Goal: Task Accomplishment & Management: Use online tool/utility

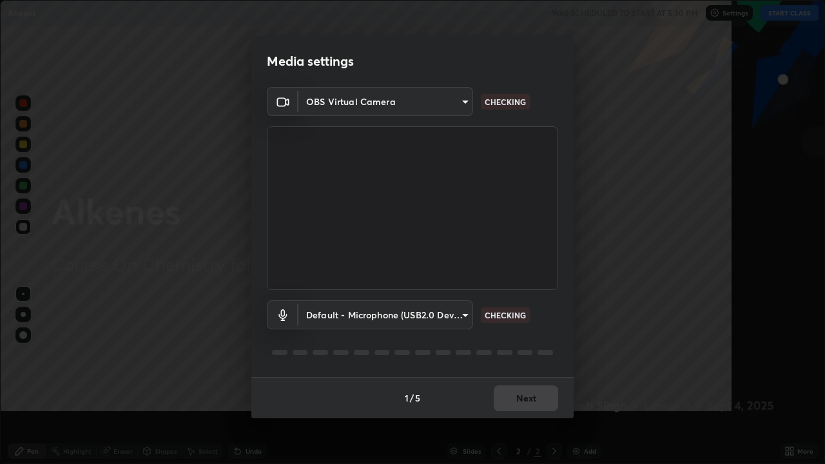
scroll to position [464, 825]
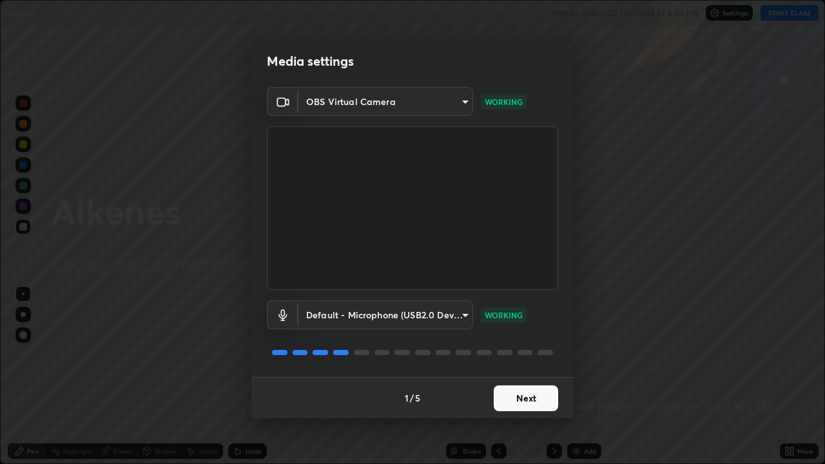
click at [516, 397] on button "Next" at bounding box center [526, 398] width 64 height 26
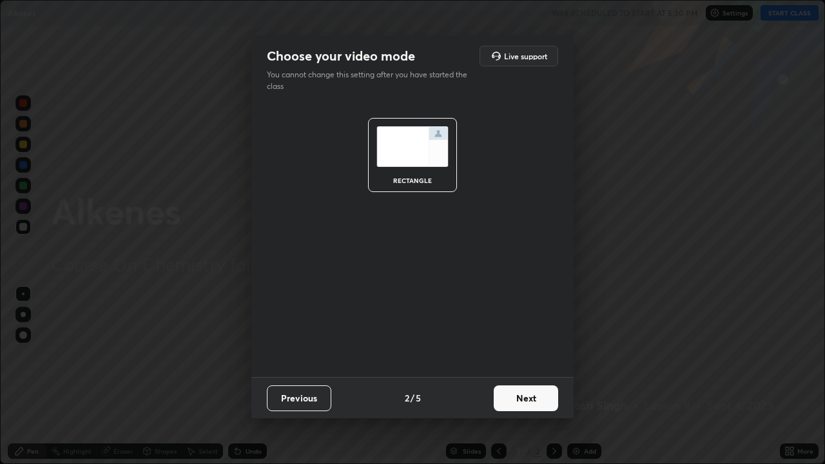
click at [518, 400] on button "Next" at bounding box center [526, 398] width 64 height 26
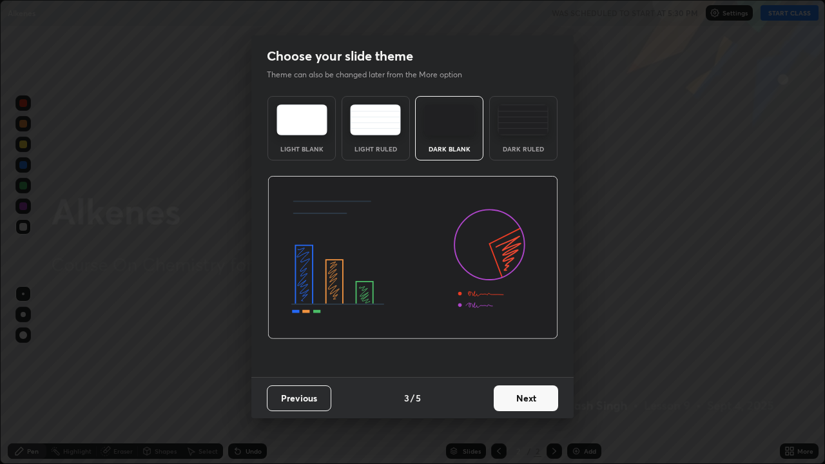
click at [518, 398] on button "Next" at bounding box center [526, 398] width 64 height 26
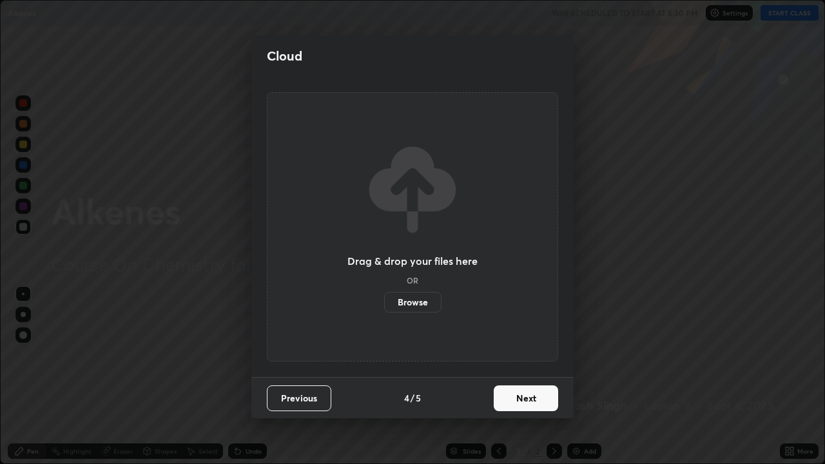
click at [520, 397] on button "Next" at bounding box center [526, 398] width 64 height 26
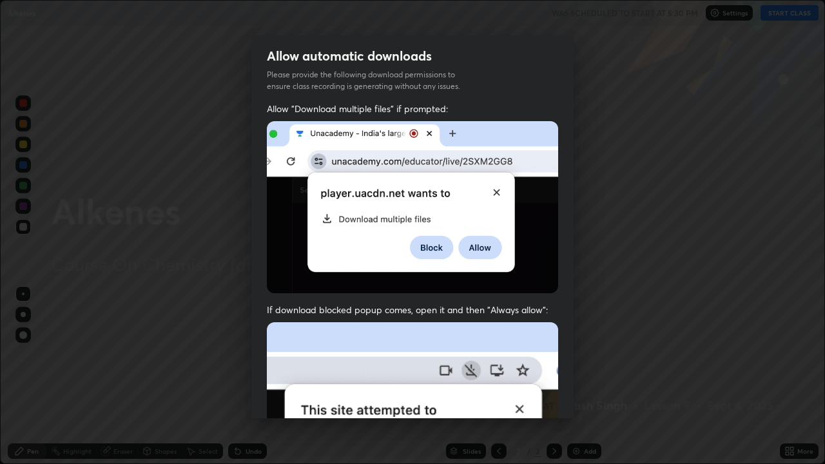
click at [520, 398] on img at bounding box center [412, 463] width 291 height 282
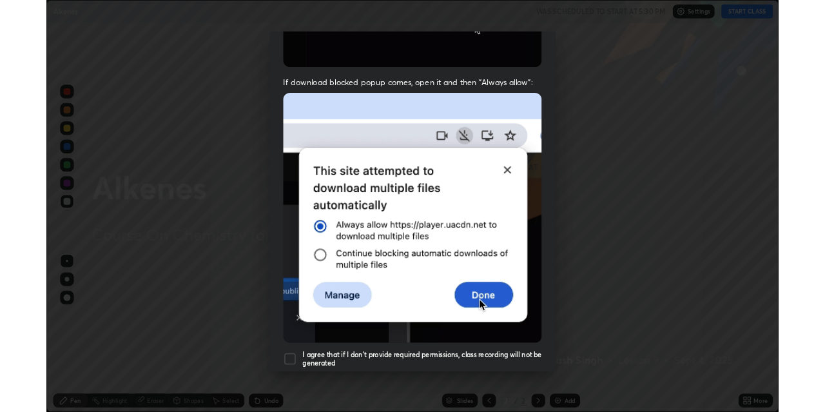
scroll to position [262, 0]
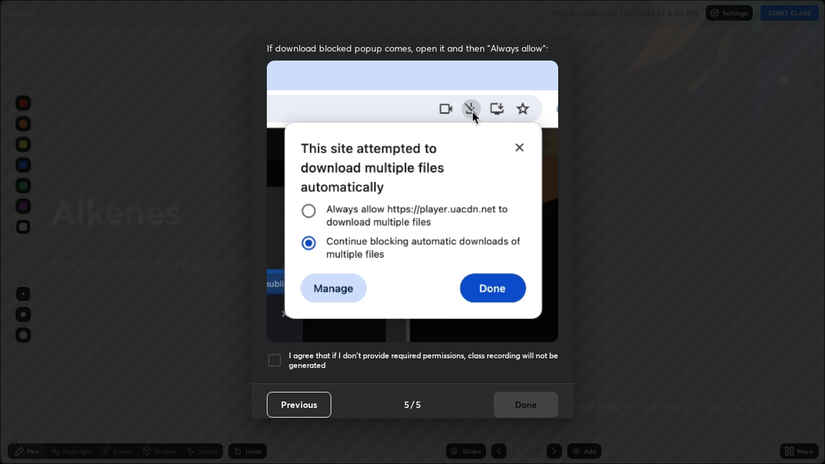
click at [280, 357] on div at bounding box center [274, 360] width 15 height 15
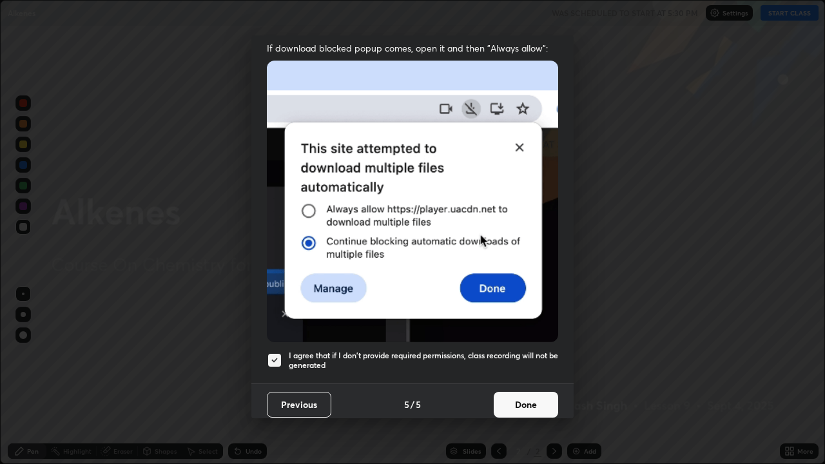
click at [513, 392] on button "Done" at bounding box center [526, 405] width 64 height 26
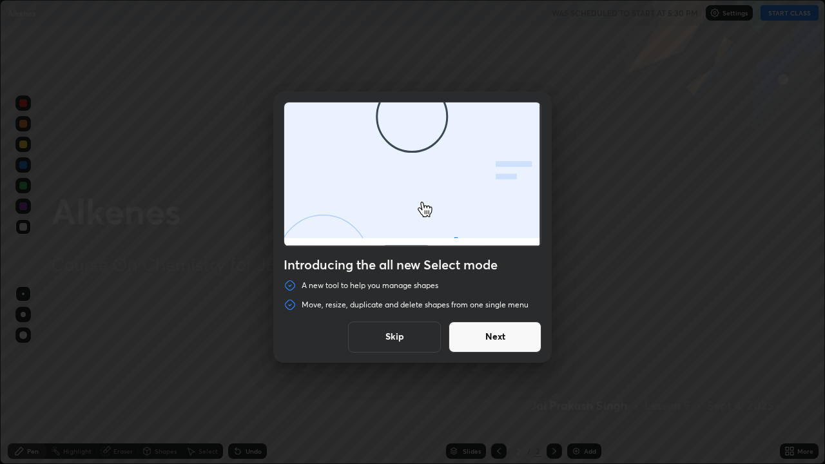
click at [483, 339] on button "Next" at bounding box center [495, 337] width 93 height 31
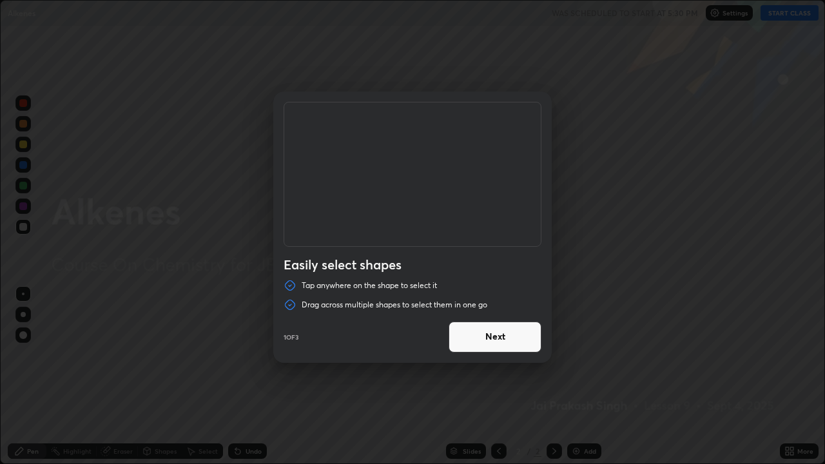
click at [488, 340] on button "Next" at bounding box center [495, 337] width 93 height 31
click at [491, 341] on button "Next" at bounding box center [495, 337] width 93 height 31
click at [494, 337] on button "Done" at bounding box center [495, 337] width 93 height 31
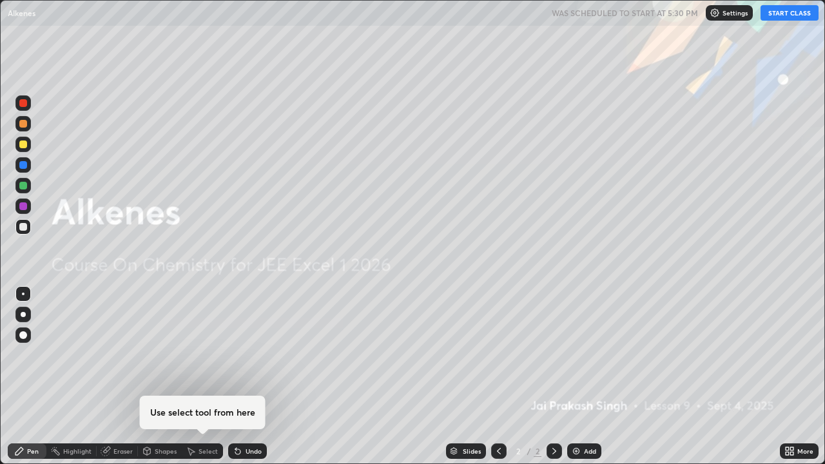
click at [580, 411] on img at bounding box center [576, 451] width 10 height 10
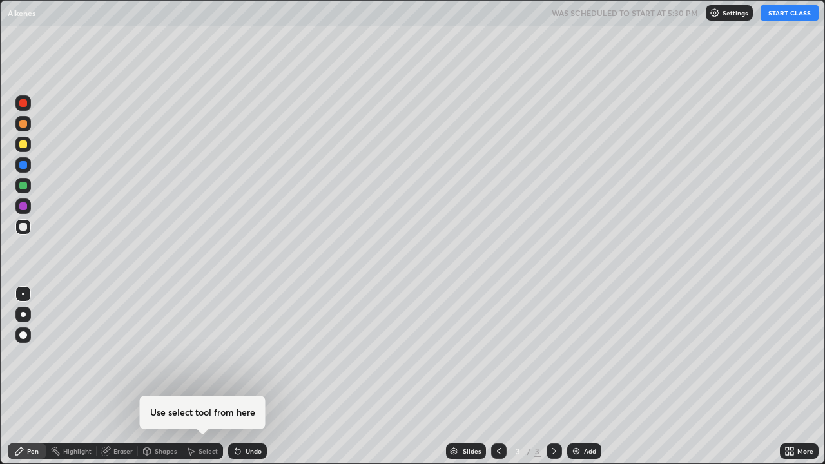
click at [584, 411] on div "Add" at bounding box center [590, 451] width 12 height 6
click at [581, 411] on div "Add" at bounding box center [584, 450] width 34 height 15
click at [582, 411] on div "Add" at bounding box center [584, 450] width 34 height 15
click at [581, 411] on div "Add" at bounding box center [584, 450] width 34 height 15
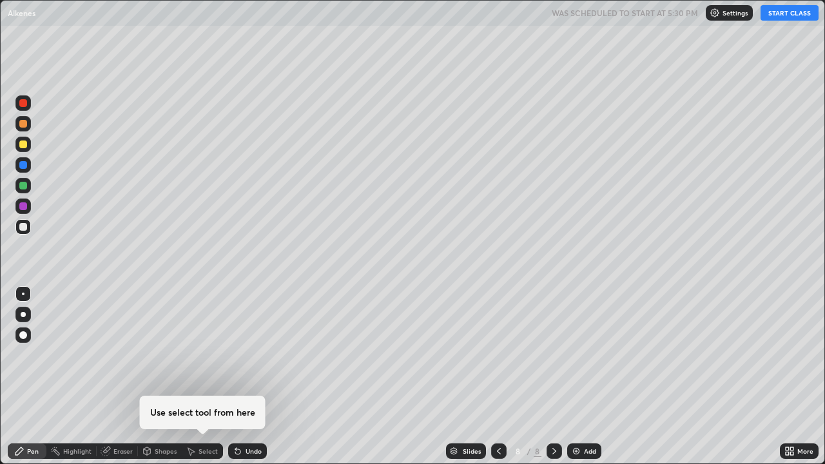
click at [578, 411] on img at bounding box center [576, 451] width 10 height 10
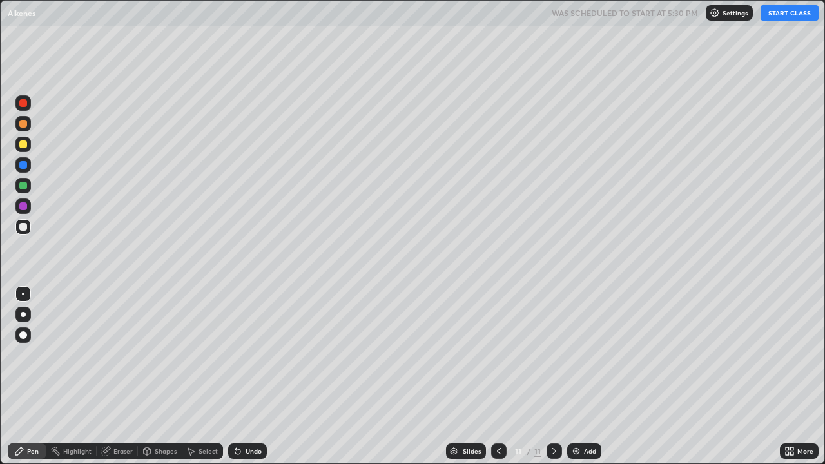
click at [577, 411] on img at bounding box center [576, 451] width 10 height 10
click at [575, 411] on img at bounding box center [576, 451] width 10 height 10
click at [574, 411] on img at bounding box center [576, 451] width 10 height 10
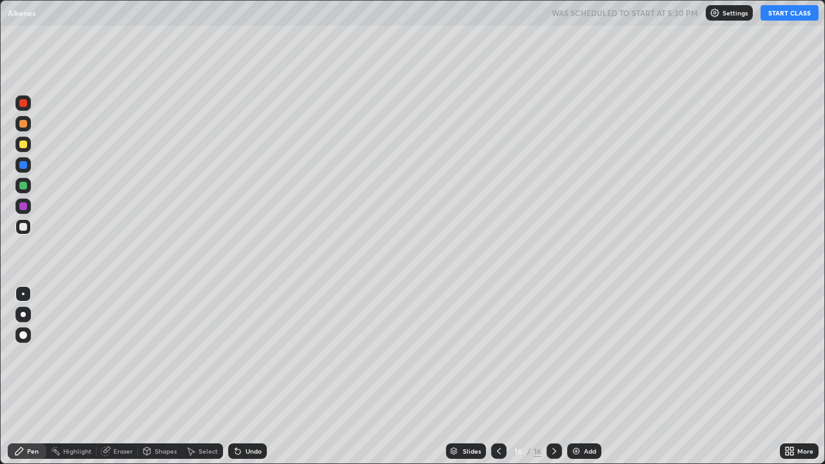
click at [498, 411] on icon at bounding box center [499, 451] width 10 height 10
click at [496, 411] on icon at bounding box center [499, 451] width 10 height 10
click at [498, 411] on icon at bounding box center [499, 451] width 10 height 10
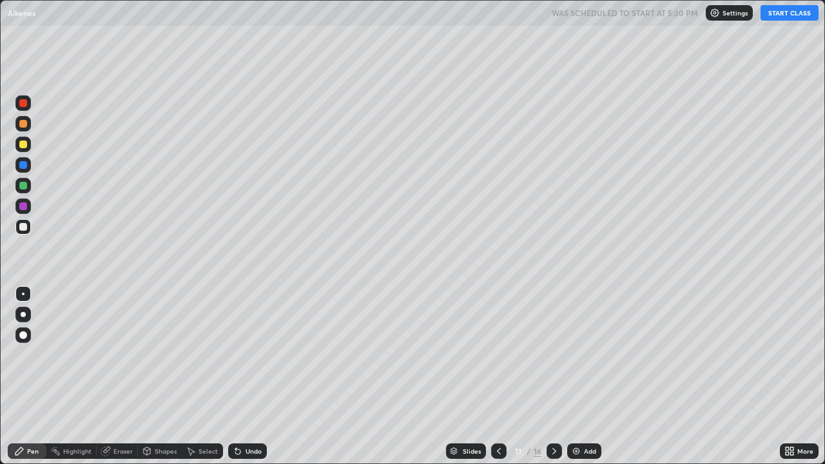
click at [498, 411] on icon at bounding box center [499, 451] width 10 height 10
click at [496, 411] on icon at bounding box center [499, 451] width 10 height 10
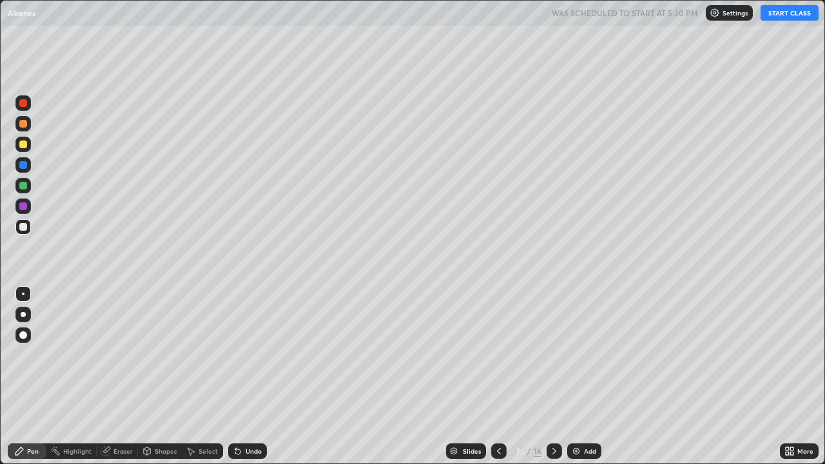
click at [496, 411] on icon at bounding box center [499, 451] width 10 height 10
click at [498, 411] on icon at bounding box center [499, 451] width 10 height 10
click at [786, 15] on button "START CLASS" at bounding box center [790, 12] width 58 height 15
click at [119, 411] on div "Eraser" at bounding box center [122, 451] width 19 height 6
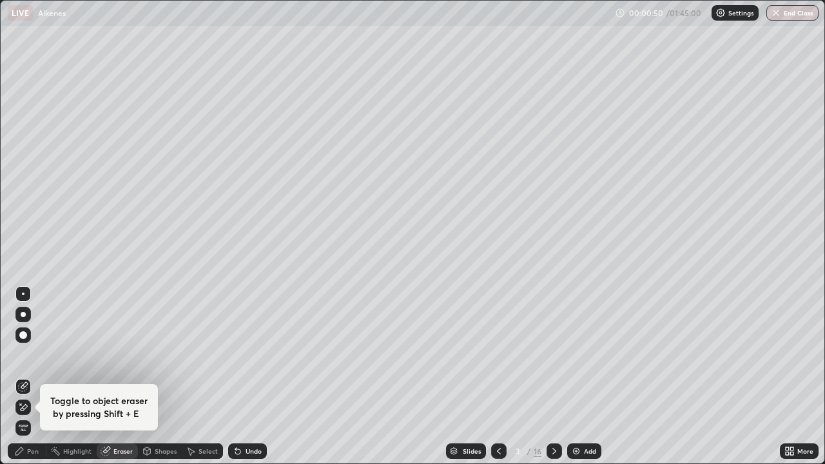
click at [33, 411] on div "Pen" at bounding box center [33, 451] width 12 height 6
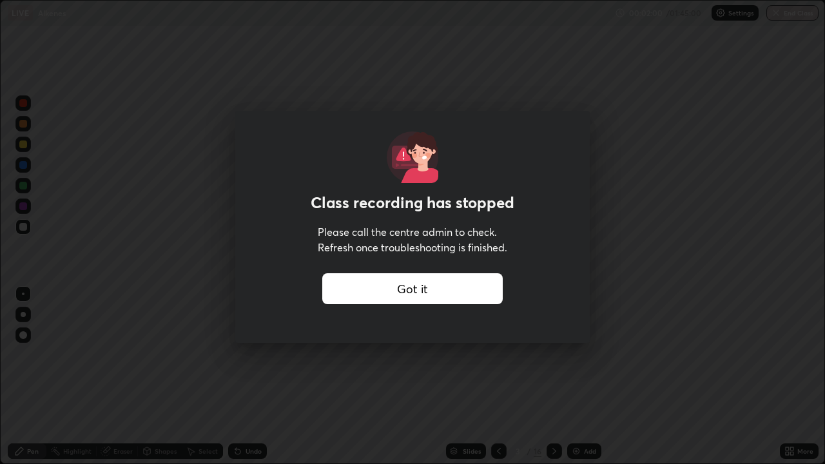
click at [183, 175] on div "Class recording has stopped Please call the centre admin to check. Refresh once…" at bounding box center [412, 232] width 825 height 464
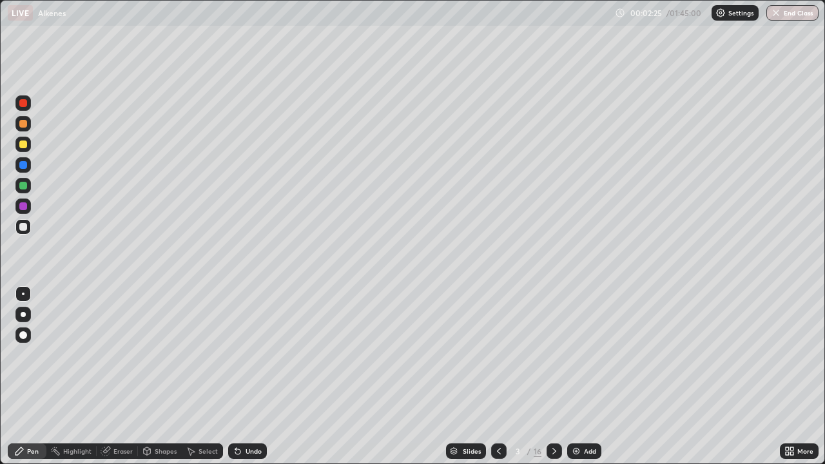
click at [191, 411] on icon at bounding box center [191, 451] width 10 height 10
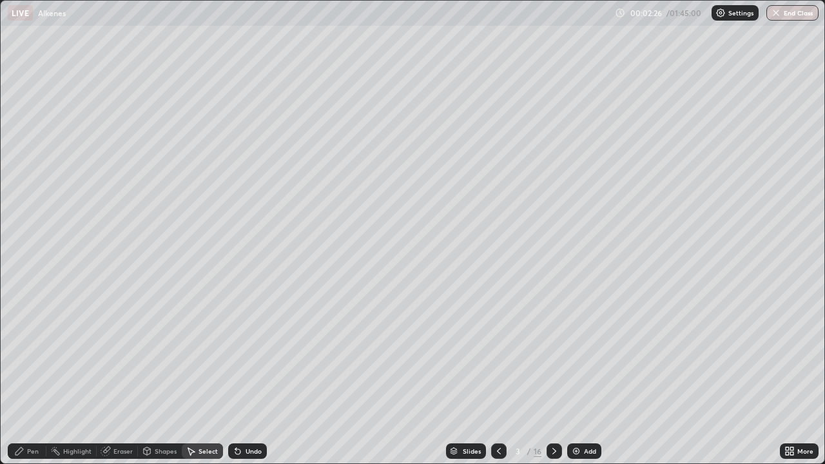
click at [122, 411] on div "Eraser" at bounding box center [122, 451] width 19 height 6
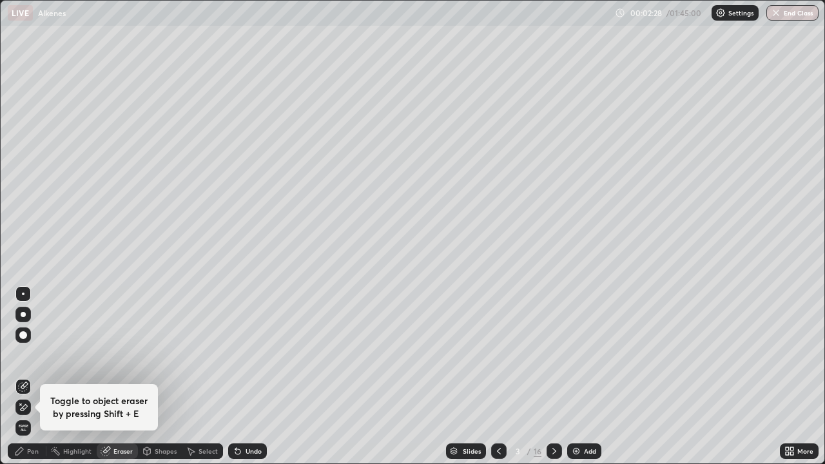
click at [28, 411] on div "Pen" at bounding box center [27, 450] width 39 height 15
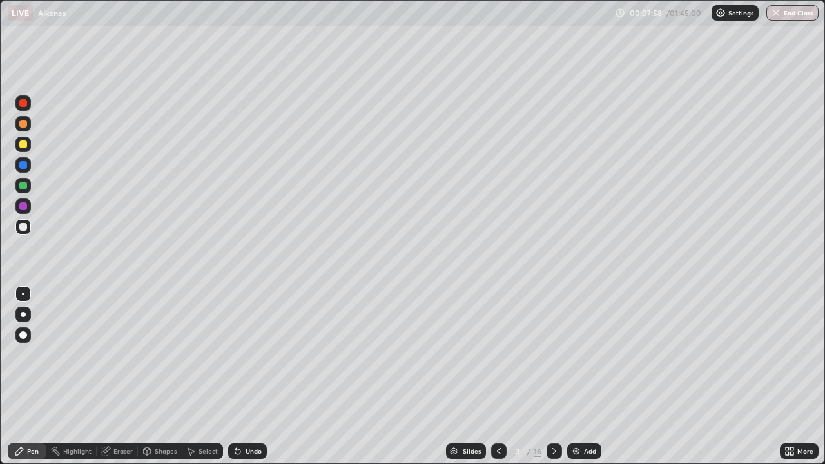
click at [547, 411] on div at bounding box center [554, 450] width 15 height 15
click at [551, 411] on div at bounding box center [554, 450] width 15 height 15
click at [23, 184] on div at bounding box center [23, 186] width 8 height 8
click at [113, 411] on div "Eraser" at bounding box center [117, 450] width 41 height 15
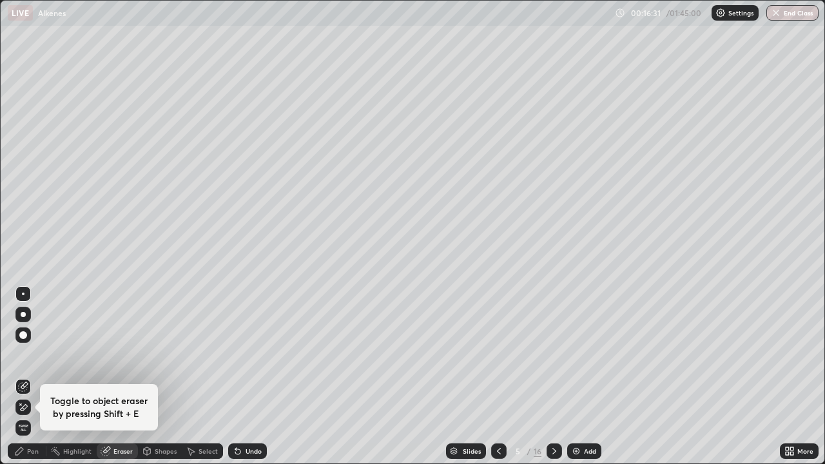
click at [120, 411] on div "Eraser" at bounding box center [122, 451] width 19 height 6
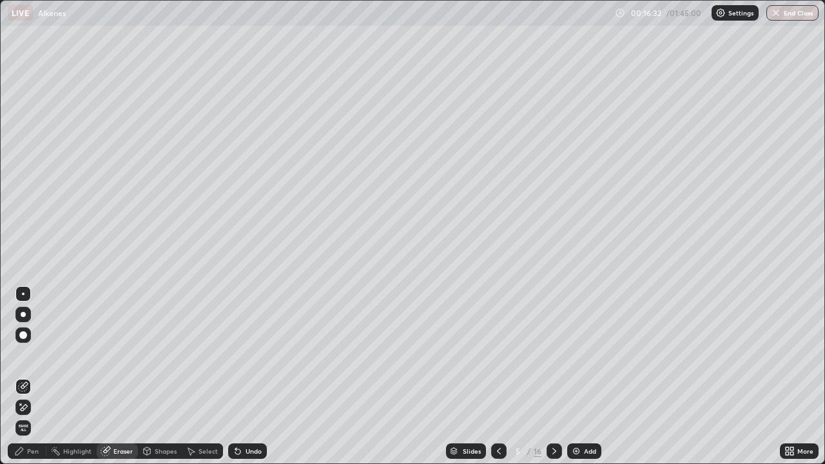
click at [75, 411] on div "Highlight" at bounding box center [77, 451] width 28 height 6
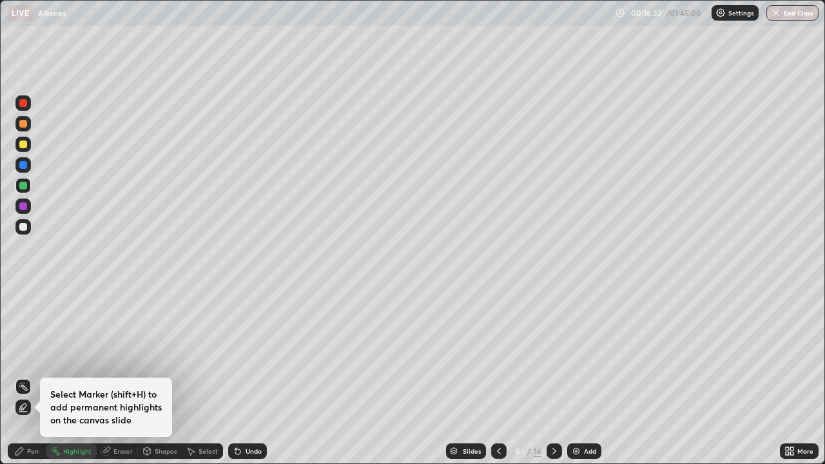
click at [32, 411] on div "Pen" at bounding box center [33, 451] width 12 height 6
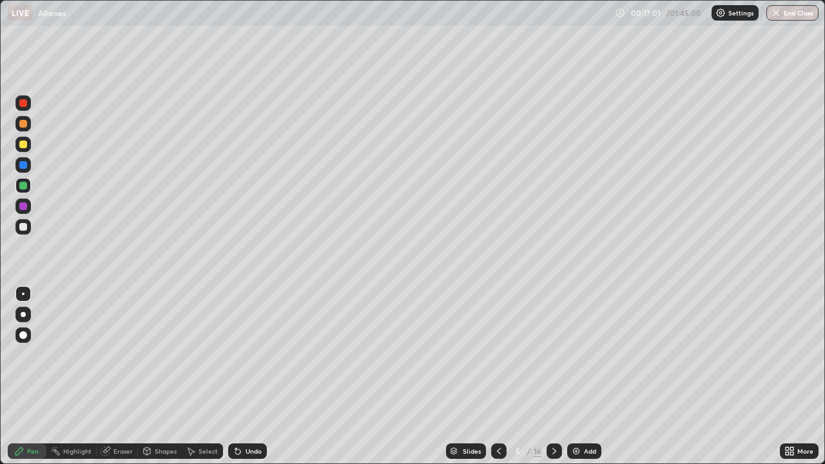
click at [576, 411] on img at bounding box center [576, 451] width 10 height 10
click at [121, 411] on div "Eraser" at bounding box center [122, 451] width 19 height 6
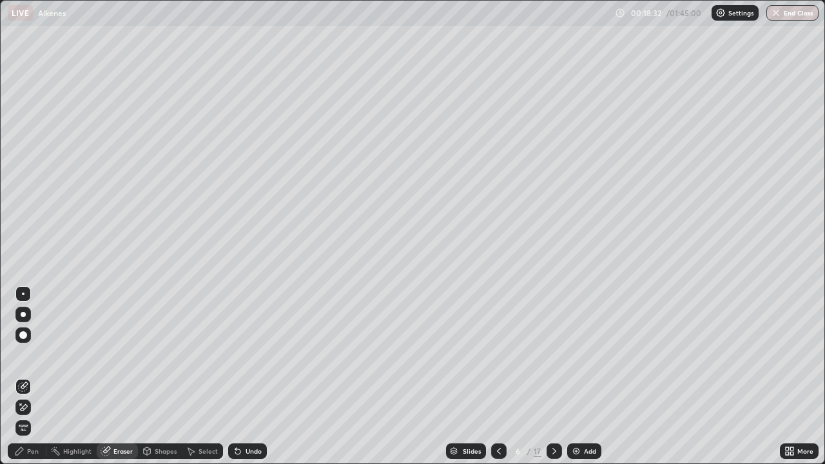
click at [30, 411] on div "Pen" at bounding box center [33, 451] width 12 height 6
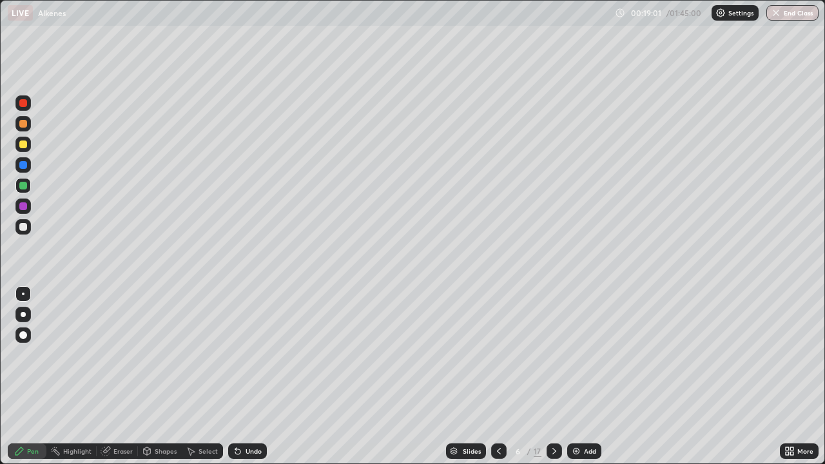
click at [26, 226] on div at bounding box center [23, 227] width 8 height 8
click at [117, 411] on div "Eraser" at bounding box center [122, 451] width 19 height 6
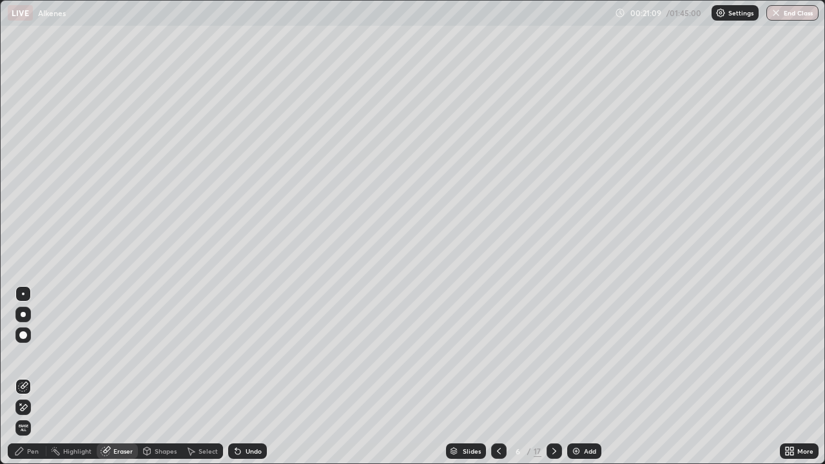
click at [35, 411] on div "Pen" at bounding box center [33, 451] width 12 height 6
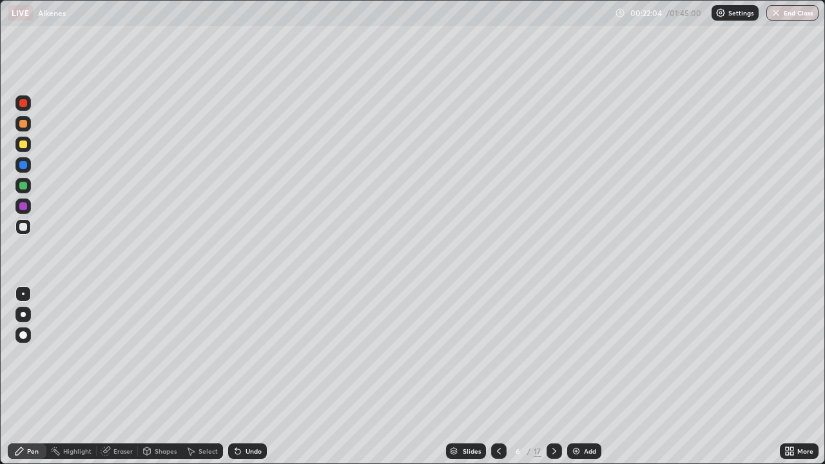
click at [114, 411] on div "Eraser" at bounding box center [122, 451] width 19 height 6
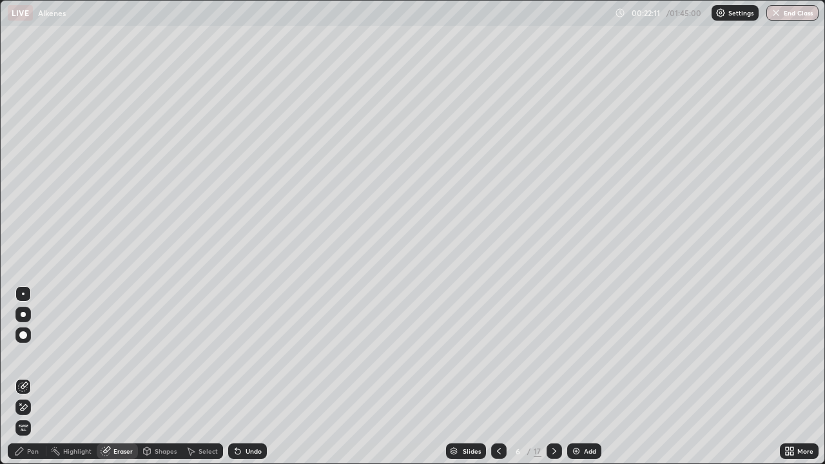
click at [27, 411] on div "Pen" at bounding box center [33, 451] width 12 height 6
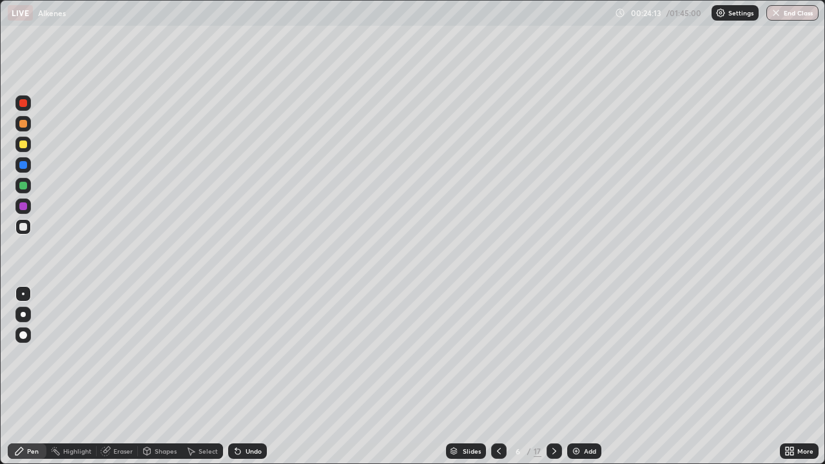
click at [547, 411] on div at bounding box center [554, 450] width 15 height 15
click at [113, 411] on div "Eraser" at bounding box center [122, 451] width 19 height 6
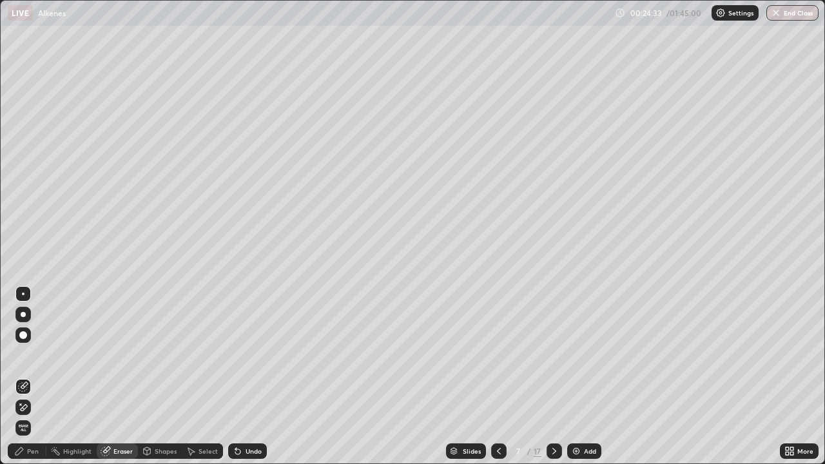
click at [29, 411] on div "Pen" at bounding box center [27, 450] width 39 height 15
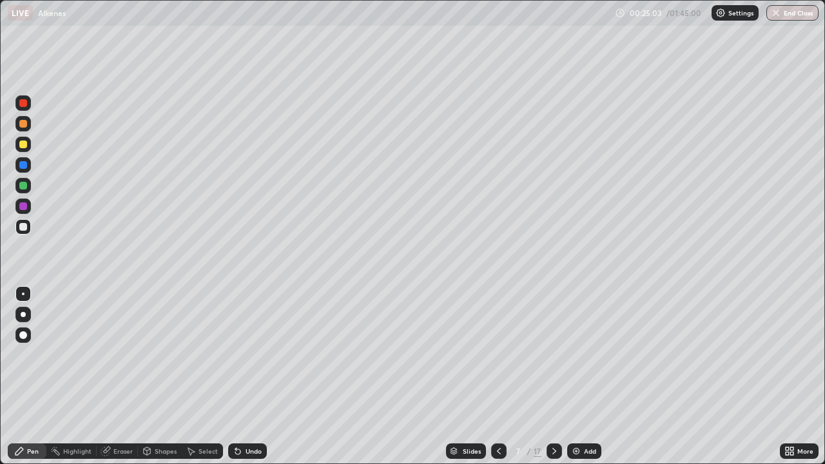
click at [23, 147] on div at bounding box center [23, 145] width 8 height 8
click at [553, 411] on icon at bounding box center [554, 451] width 10 height 10
click at [21, 224] on div at bounding box center [23, 227] width 8 height 8
click at [558, 411] on icon at bounding box center [554, 451] width 10 height 10
click at [491, 411] on div at bounding box center [498, 450] width 15 height 15
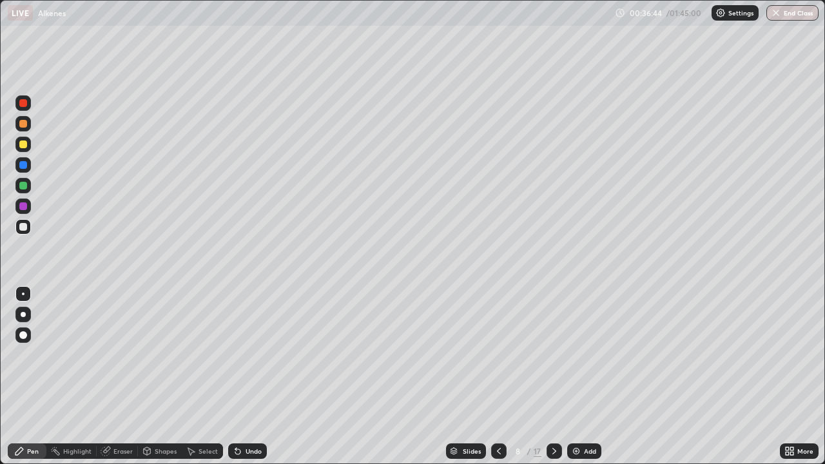
click at [549, 411] on icon at bounding box center [554, 451] width 10 height 10
click at [112, 411] on div "Eraser" at bounding box center [117, 450] width 41 height 15
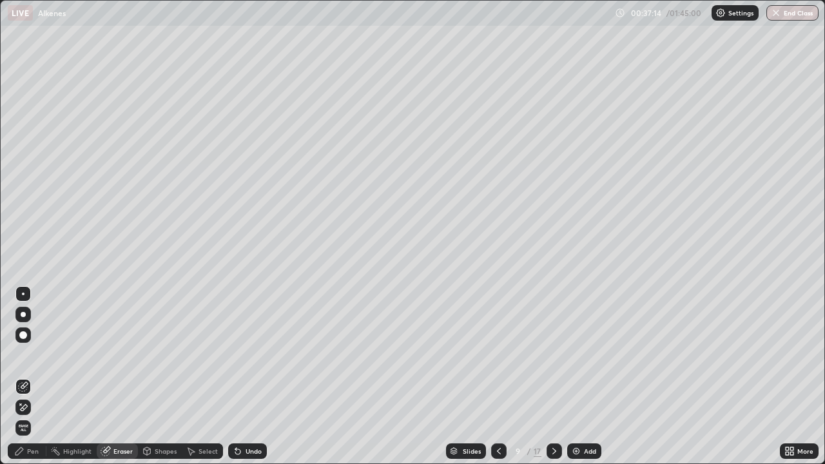
click at [32, 411] on div "Pen" at bounding box center [33, 451] width 12 height 6
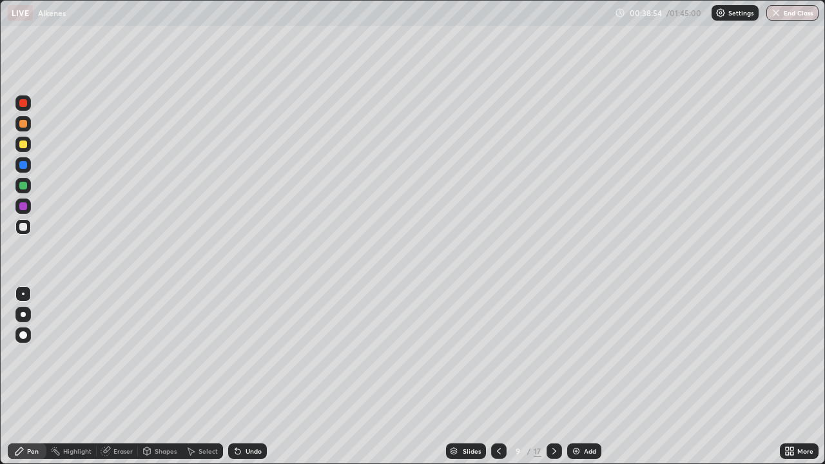
click at [26, 144] on div at bounding box center [23, 145] width 8 height 8
click at [551, 411] on icon at bounding box center [554, 451] width 10 height 10
click at [79, 411] on div "Highlight" at bounding box center [77, 451] width 28 height 6
click at [115, 411] on div "Eraser" at bounding box center [122, 451] width 19 height 6
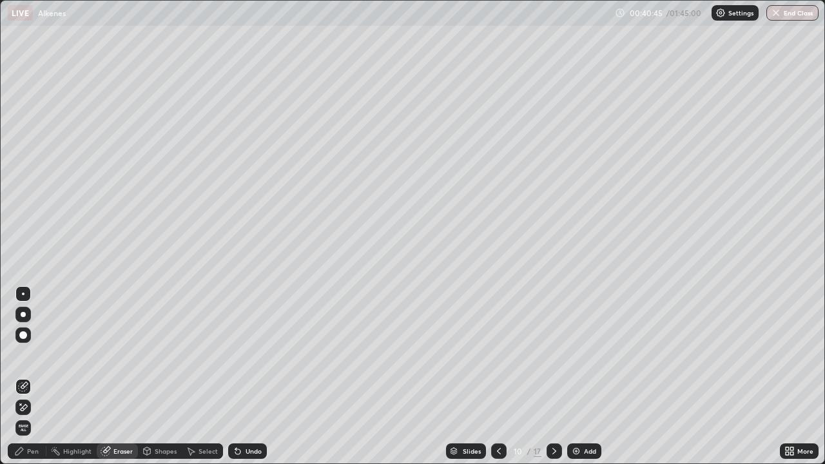
click at [35, 411] on div "Pen" at bounding box center [33, 451] width 12 height 6
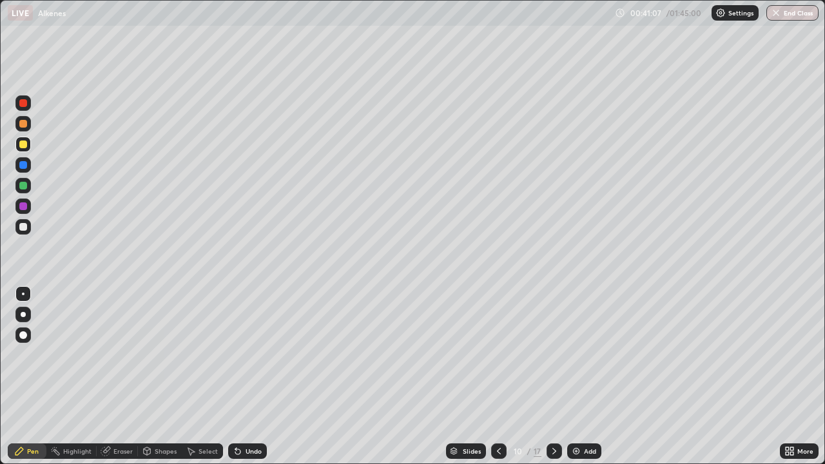
click at [498, 411] on icon at bounding box center [499, 451] width 10 height 10
click at [552, 411] on icon at bounding box center [554, 451] width 10 height 10
click at [577, 411] on img at bounding box center [576, 451] width 10 height 10
click at [492, 411] on div at bounding box center [498, 450] width 15 height 15
click at [28, 228] on div at bounding box center [22, 226] width 15 height 15
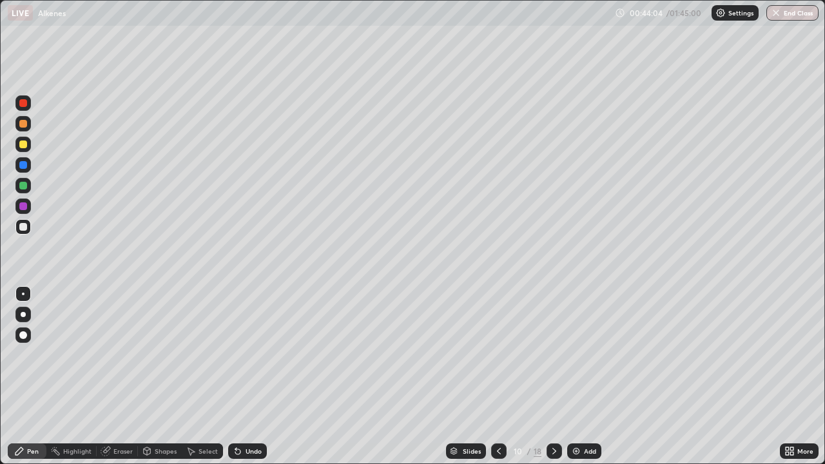
click at [113, 411] on div "Eraser" at bounding box center [122, 451] width 19 height 6
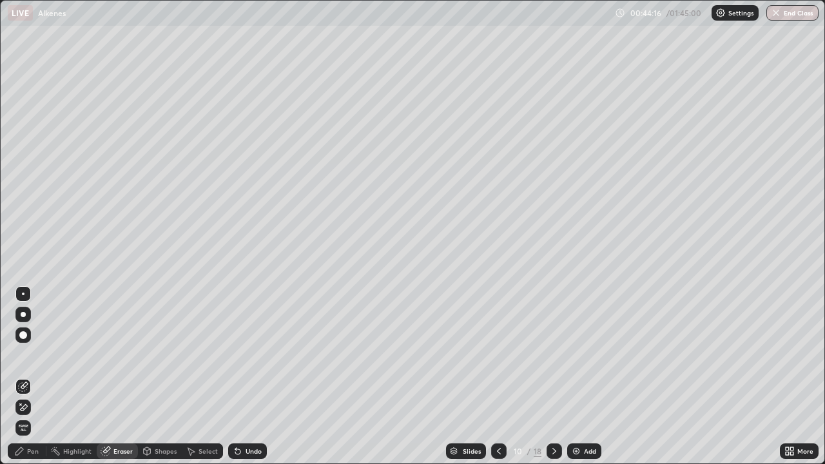
click at [35, 411] on div "Pen" at bounding box center [33, 451] width 12 height 6
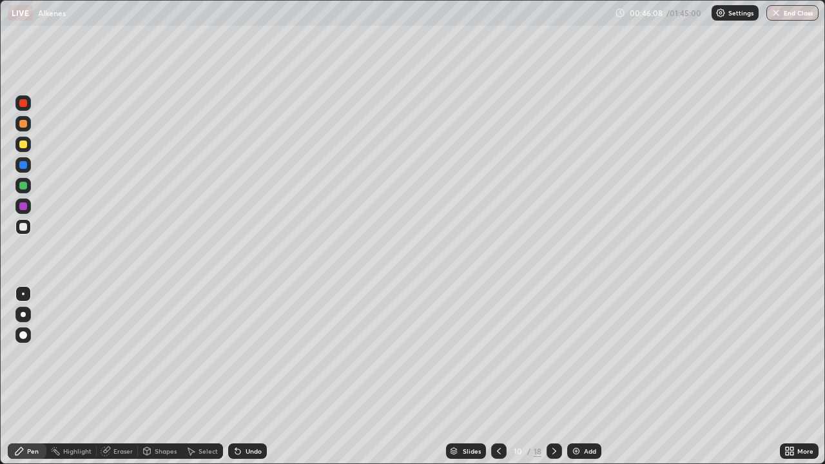
click at [553, 411] on icon at bounding box center [554, 451] width 10 height 10
click at [116, 411] on div "Eraser" at bounding box center [122, 451] width 19 height 6
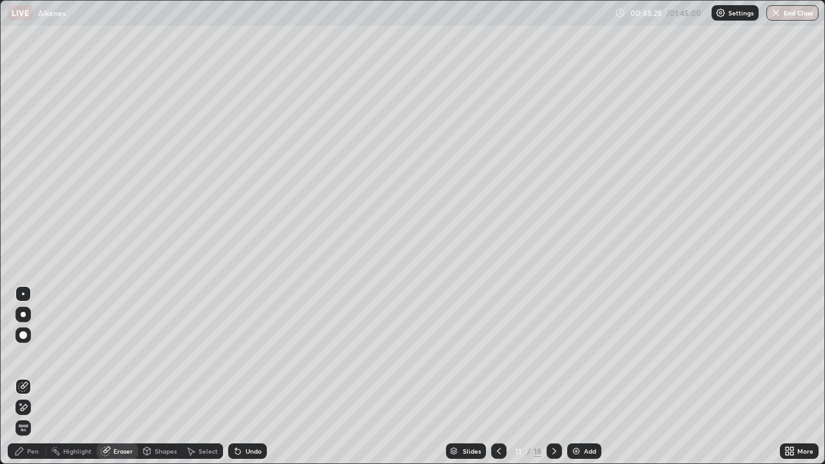
click at [29, 411] on div "Pen" at bounding box center [27, 450] width 39 height 15
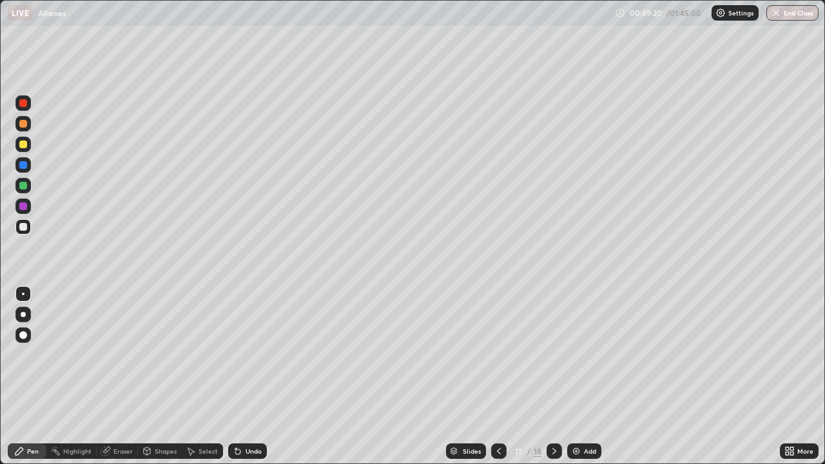
click at [558, 411] on div at bounding box center [554, 450] width 15 height 15
click at [581, 411] on div "Add" at bounding box center [584, 450] width 34 height 15
click at [28, 144] on div at bounding box center [22, 144] width 15 height 15
click at [552, 411] on icon at bounding box center [554, 451] width 10 height 10
click at [119, 411] on div "Eraser" at bounding box center [122, 451] width 19 height 6
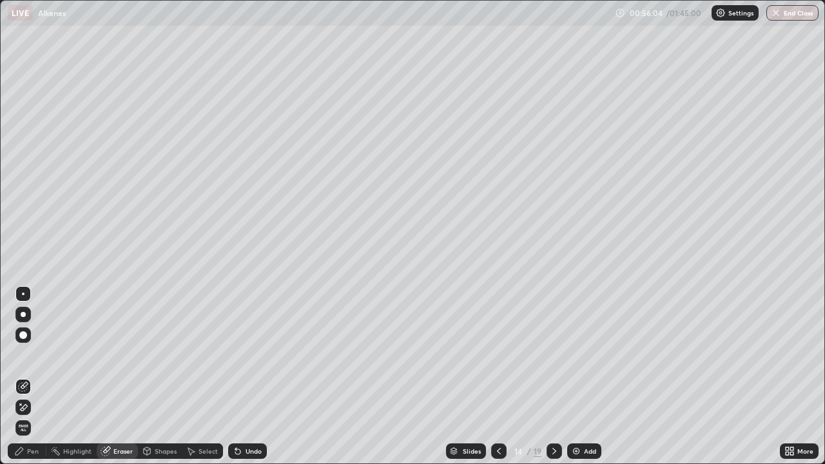
click at [24, 411] on icon at bounding box center [19, 451] width 10 height 10
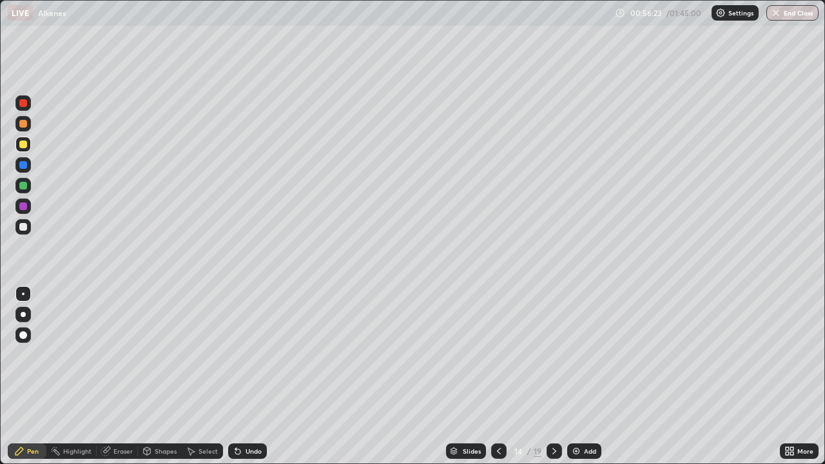
click at [24, 226] on div at bounding box center [23, 227] width 8 height 8
click at [123, 411] on div "Eraser" at bounding box center [122, 451] width 19 height 6
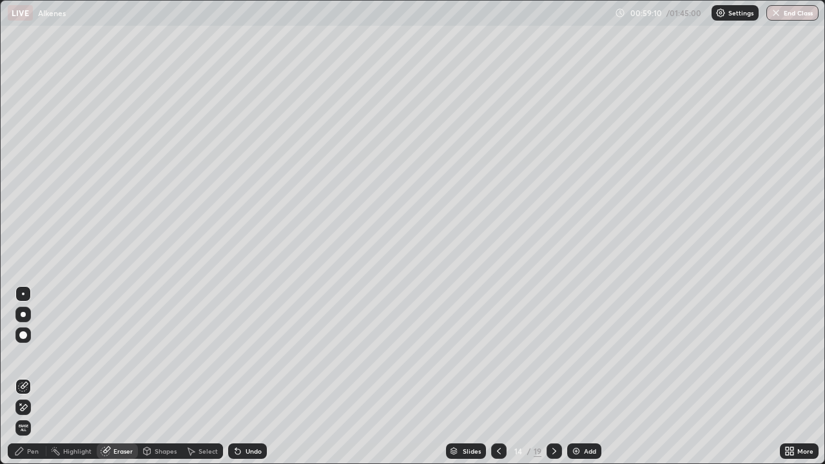
click at [36, 411] on div "Pen" at bounding box center [33, 451] width 12 height 6
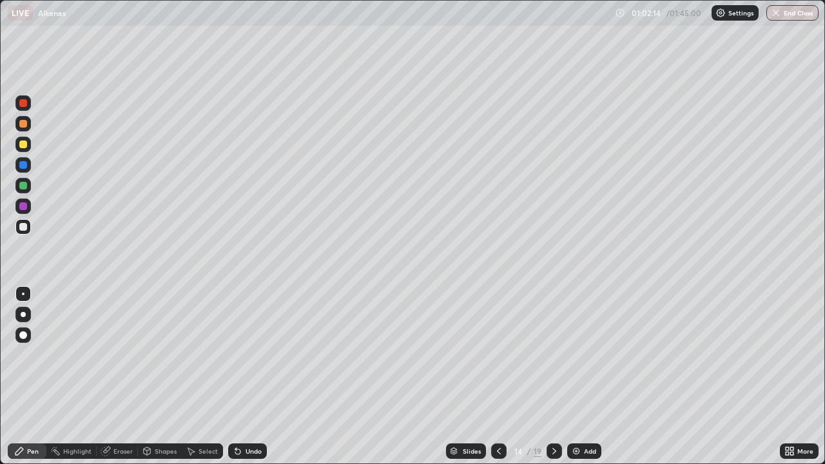
click at [769, 411] on div "Slides 14 / 19 Add" at bounding box center [523, 451] width 513 height 26
click at [552, 411] on icon at bounding box center [554, 451] width 10 height 10
click at [128, 411] on div "Eraser" at bounding box center [122, 451] width 19 height 6
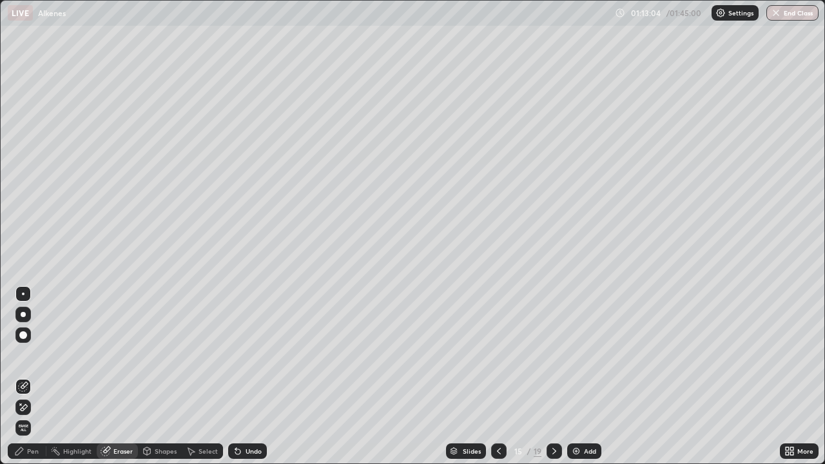
click at [34, 411] on div "Pen" at bounding box center [33, 451] width 12 height 6
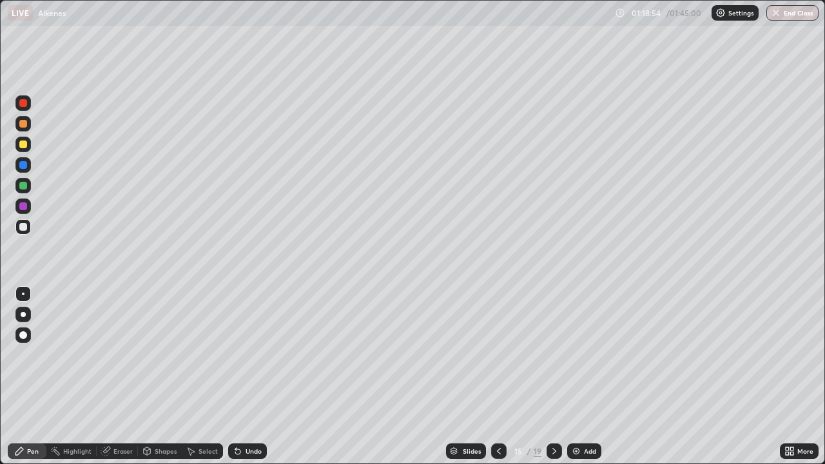
click at [577, 411] on img at bounding box center [576, 451] width 10 height 10
click at [113, 411] on div "Eraser" at bounding box center [122, 451] width 19 height 6
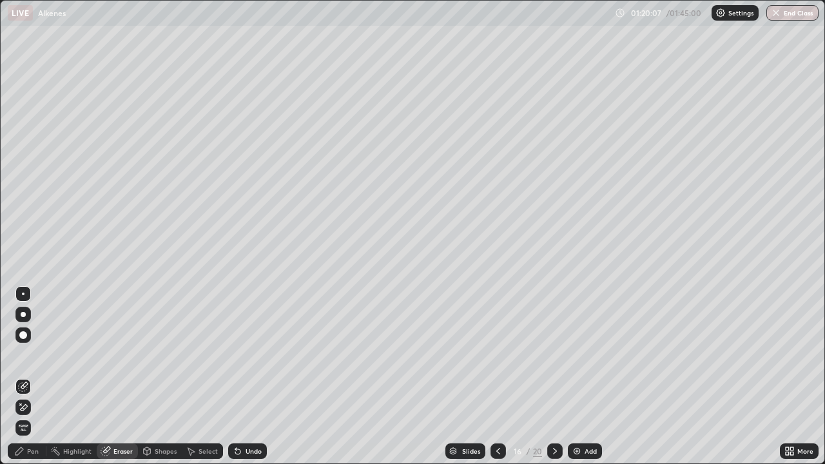
click at [23, 411] on span "Erase all" at bounding box center [23, 428] width 14 height 8
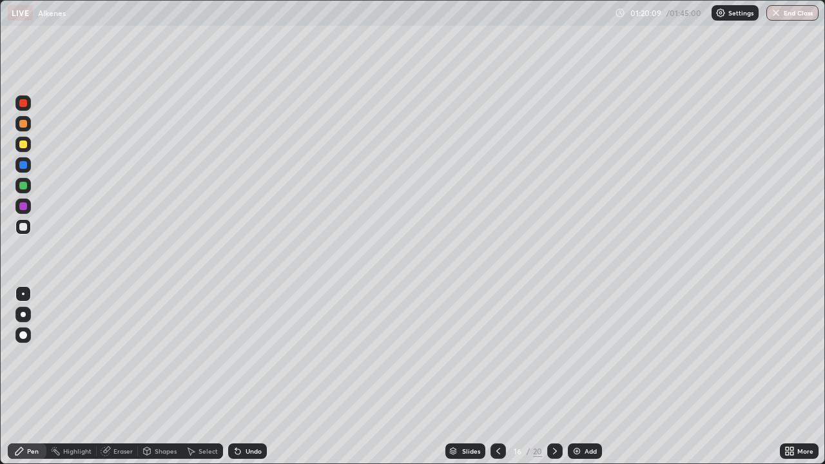
click at [491, 411] on div at bounding box center [498, 450] width 15 height 15
click at [554, 411] on icon at bounding box center [555, 451] width 10 height 10
click at [24, 139] on div at bounding box center [22, 144] width 15 height 15
click at [554, 411] on icon at bounding box center [555, 451] width 10 height 10
click at [491, 411] on div at bounding box center [498, 450] width 15 height 15
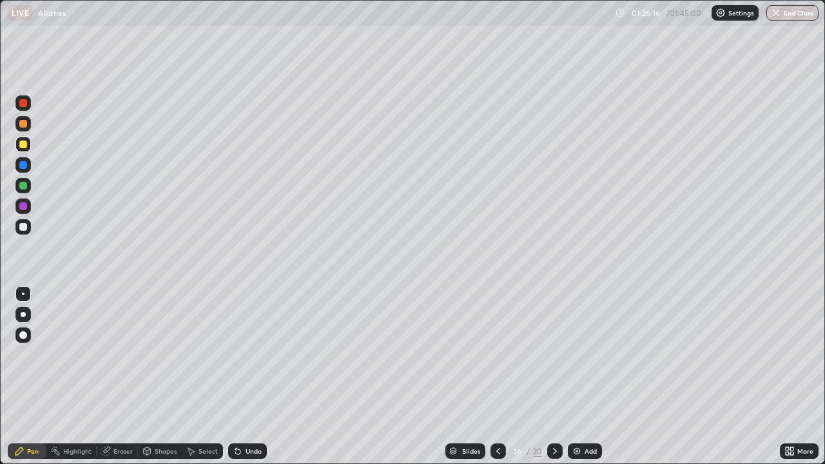
click at [553, 411] on icon at bounding box center [555, 451] width 10 height 10
click at [549, 411] on div at bounding box center [554, 450] width 15 height 15
click at [24, 227] on div at bounding box center [23, 227] width 8 height 8
click at [115, 411] on div "Eraser" at bounding box center [122, 451] width 19 height 6
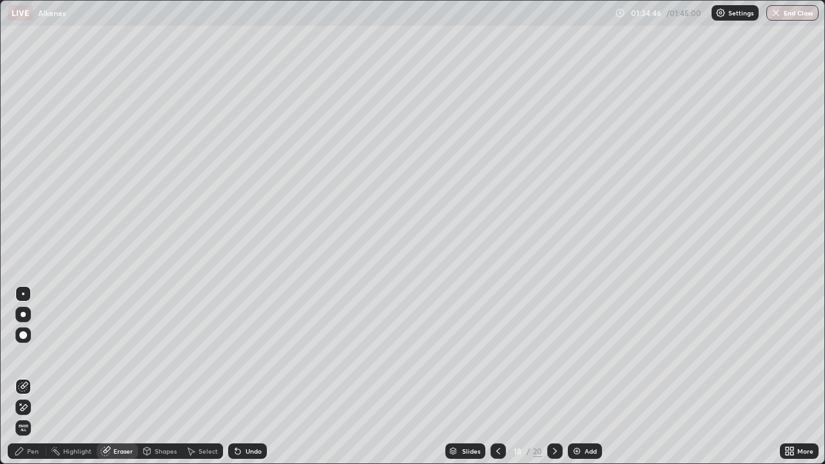
click at [31, 411] on div "Pen" at bounding box center [33, 451] width 12 height 6
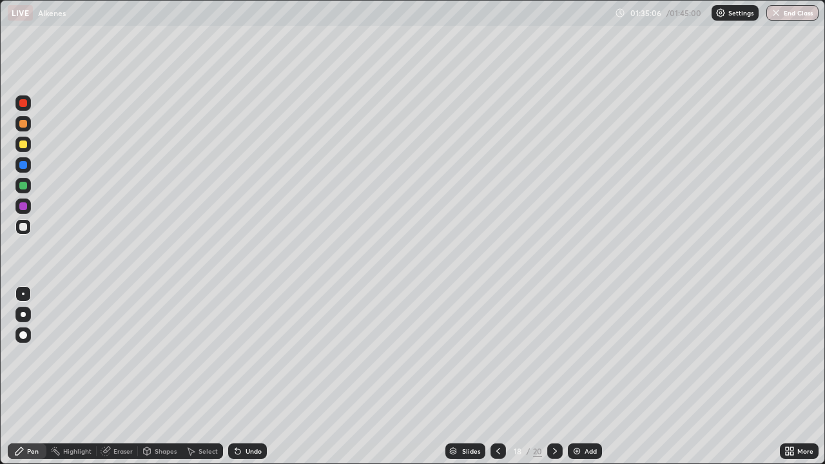
click at [113, 411] on div "Eraser" at bounding box center [122, 451] width 19 height 6
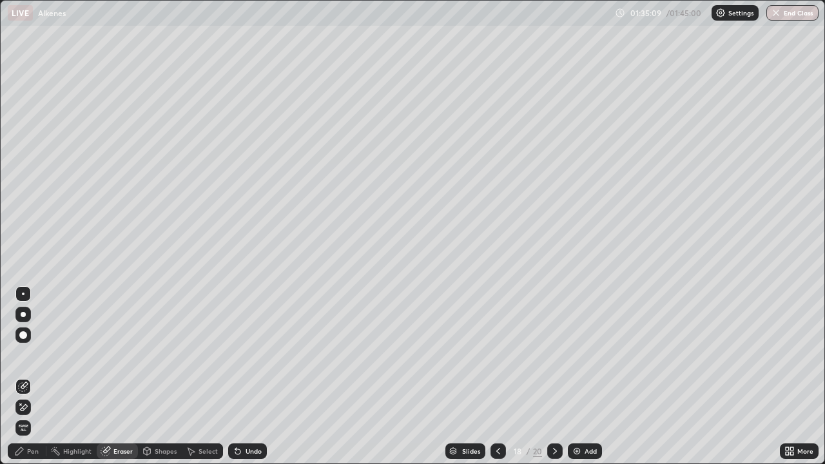
click at [29, 411] on div "Pen" at bounding box center [33, 451] width 12 height 6
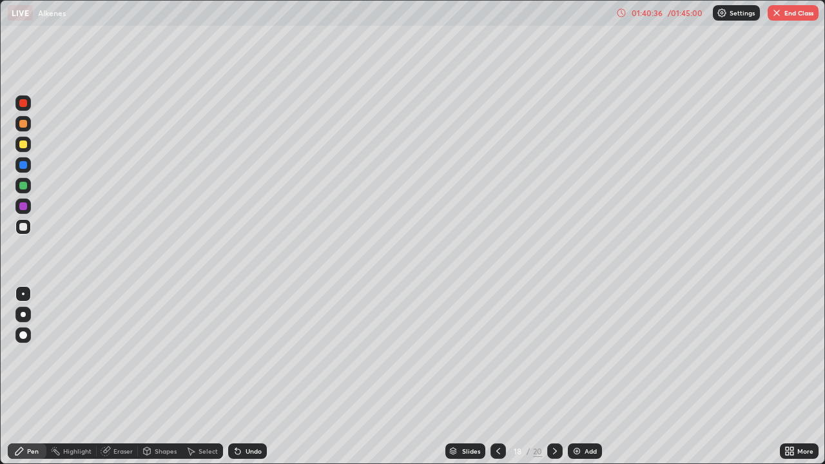
click at [547, 411] on div at bounding box center [554, 450] width 15 height 15
click at [497, 411] on icon at bounding box center [498, 451] width 10 height 10
click at [553, 411] on icon at bounding box center [555, 451] width 10 height 10
click at [491, 411] on div at bounding box center [498, 450] width 15 height 15
click at [553, 411] on icon at bounding box center [555, 451] width 10 height 10
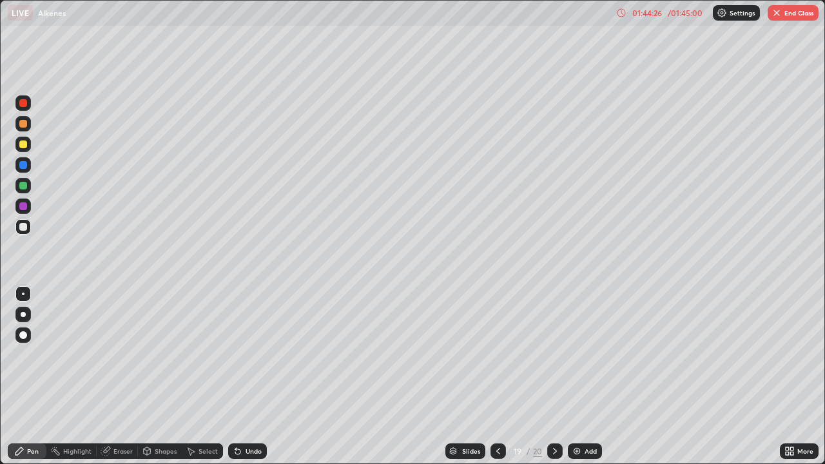
click at [554, 411] on icon at bounding box center [555, 451] width 10 height 10
click at [585, 411] on div "Add" at bounding box center [591, 451] width 12 height 6
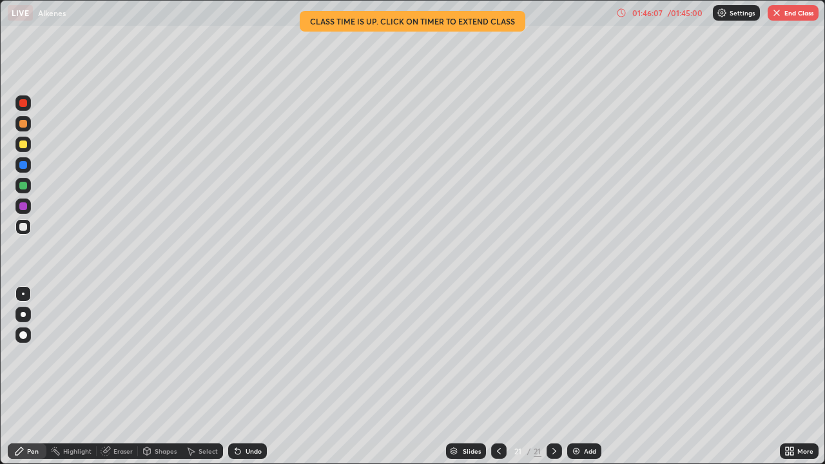
click at [115, 411] on div "Eraser" at bounding box center [122, 451] width 19 height 6
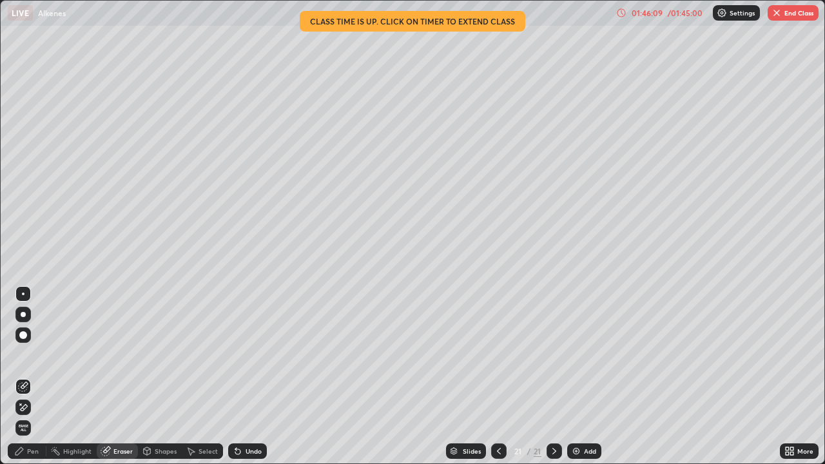
click at [19, 411] on div "Pen" at bounding box center [27, 450] width 39 height 15
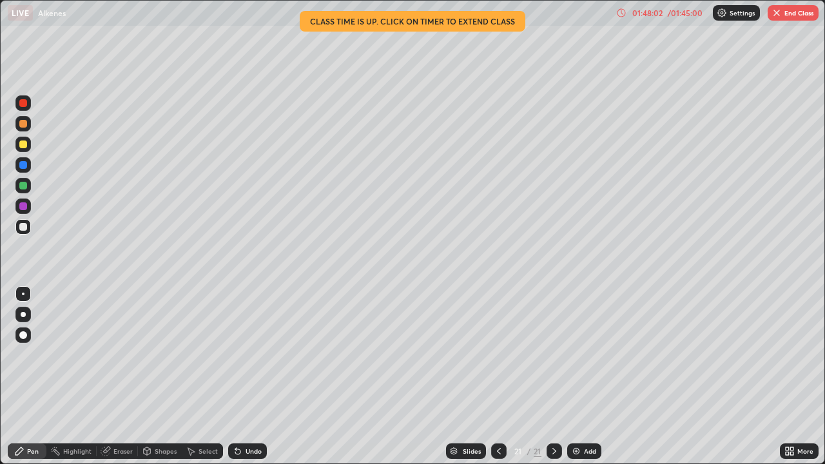
click at [581, 411] on div "Add" at bounding box center [584, 450] width 34 height 15
click at [25, 150] on div at bounding box center [22, 144] width 15 height 15
click at [500, 411] on div at bounding box center [498, 450] width 15 height 15
click at [790, 9] on button "End Class" at bounding box center [793, 12] width 51 height 15
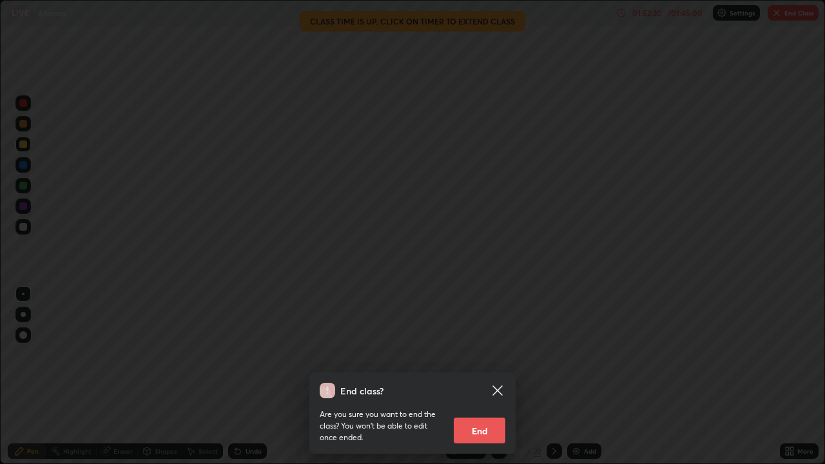
click at [484, 411] on button "End" at bounding box center [480, 431] width 52 height 26
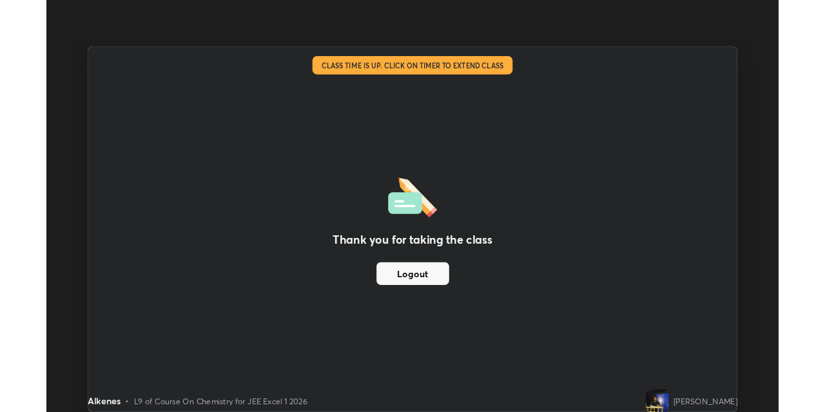
scroll to position [64049, 63636]
